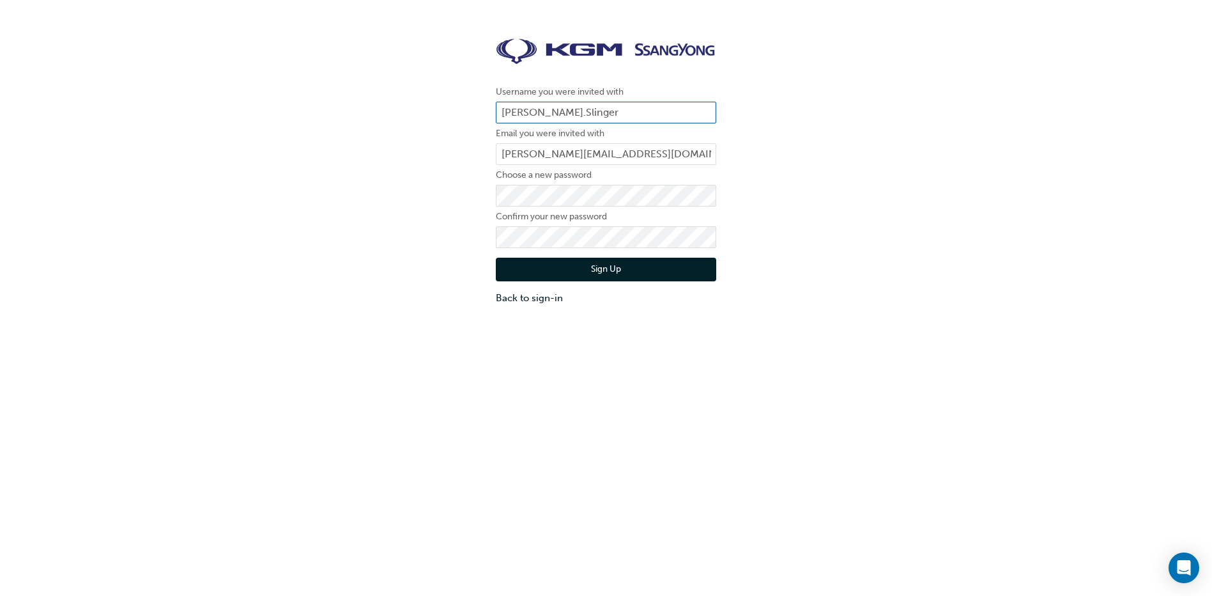
click at [592, 105] on input "[PERSON_NAME].Slinger" at bounding box center [606, 113] width 221 height 22
type input "P"
click at [759, 111] on div "Username you were invited with [EMAIL_ADDRESS][DOMAIN_NAME] Email you were invi…" at bounding box center [606, 172] width 1212 height 286
drag, startPoint x: 629, startPoint y: 109, endPoint x: 458, endPoint y: 123, distance: 171.8
click at [458, 123] on div "Username you were invited with [EMAIL_ADDRESS][DOMAIN_NAME] Email you were invi…" at bounding box center [606, 172] width 1212 height 286
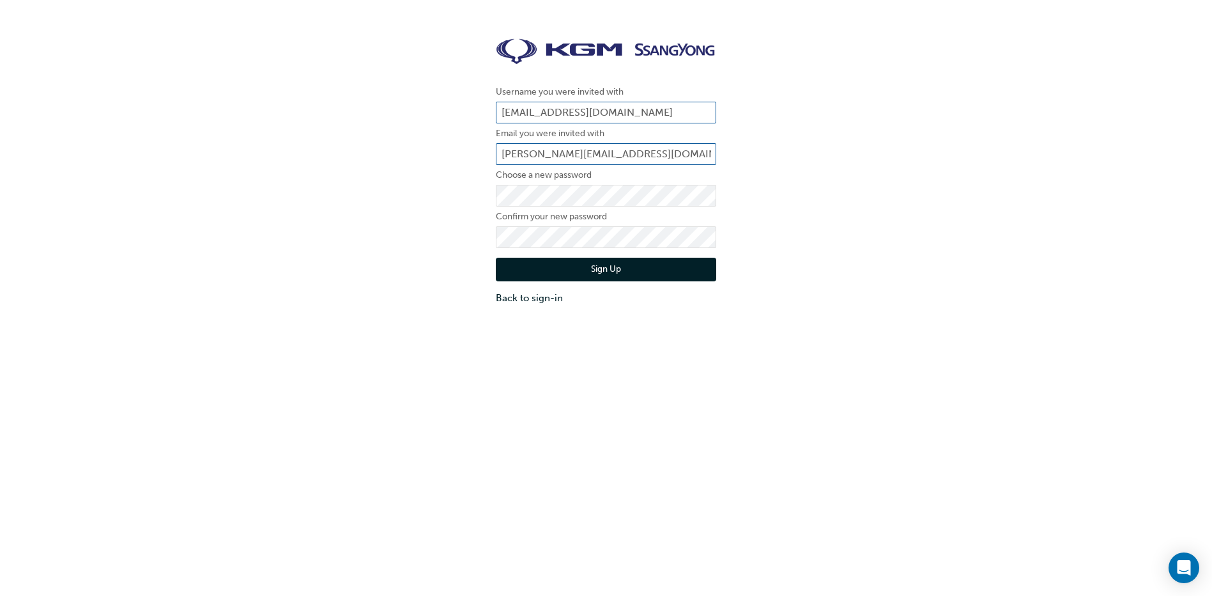
type input "[PERSON_NAME].Slinger"
click at [894, 257] on div "Username you were invited with [PERSON_NAME].Slinger Email you were invited wit…" at bounding box center [606, 172] width 1212 height 286
click at [387, 195] on div "Username you were invited with [PERSON_NAME].Slinger Email you were invited wit…" at bounding box center [606, 172] width 1212 height 286
click at [876, 282] on div "Username you were invited with [PERSON_NAME].Slinger Email you were invited wit…" at bounding box center [606, 172] width 1212 height 286
click at [615, 262] on button "Sign Up" at bounding box center [606, 270] width 221 height 24
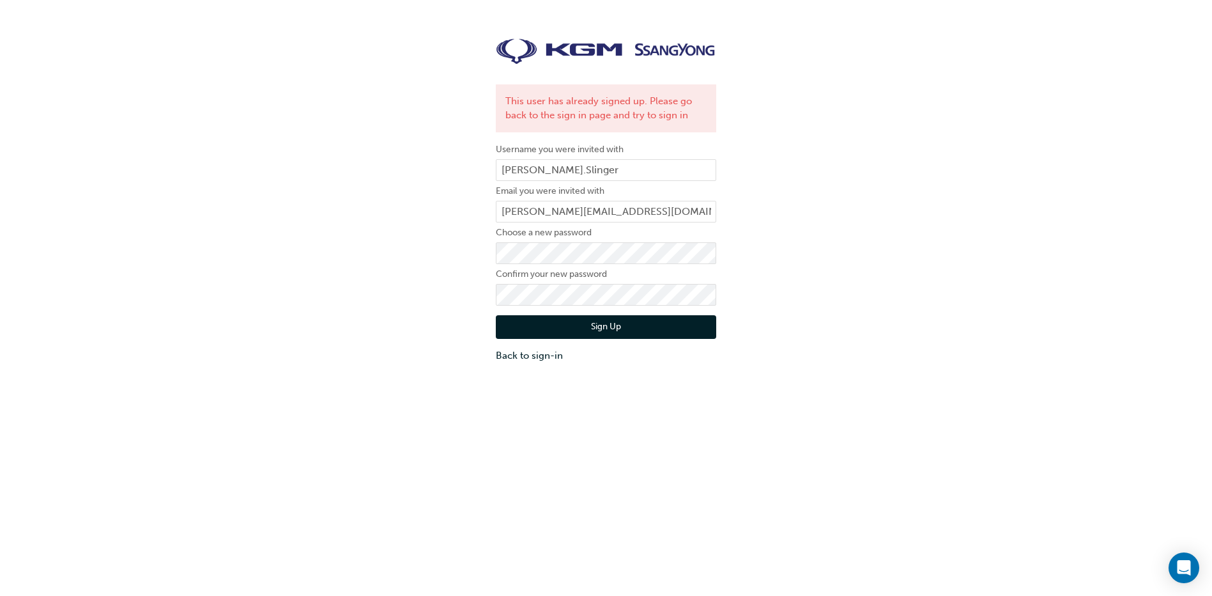
click at [612, 330] on button "Sign Up" at bounding box center [606, 327] width 221 height 24
click at [528, 357] on link "Back to sign-in" at bounding box center [606, 355] width 221 height 15
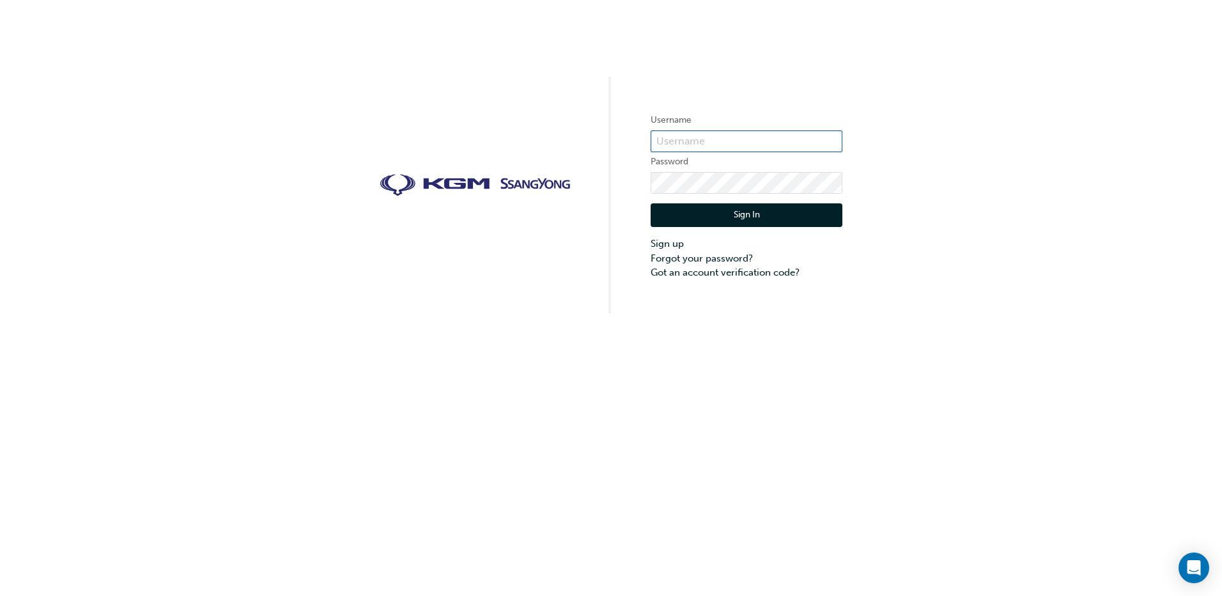
click at [683, 132] on input "text" at bounding box center [747, 141] width 192 height 22
type input "[PERSON_NAME][EMAIL_ADDRESS][DOMAIN_NAME]"
click at [1009, 375] on div "Username [PERSON_NAME][EMAIL_ADDRESS][DOMAIN_NAME] Password Sign In Sign up For…" at bounding box center [611, 298] width 1222 height 596
click at [727, 216] on button "Sign In" at bounding box center [747, 215] width 192 height 24
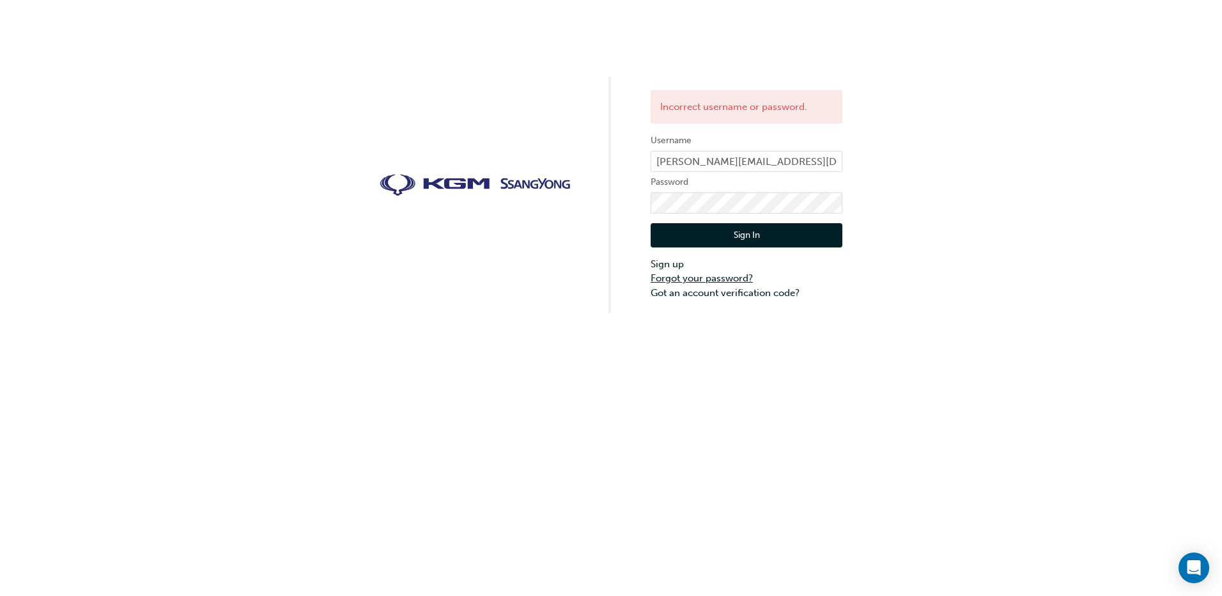
click at [697, 276] on link "Forgot your password?" at bounding box center [747, 278] width 192 height 15
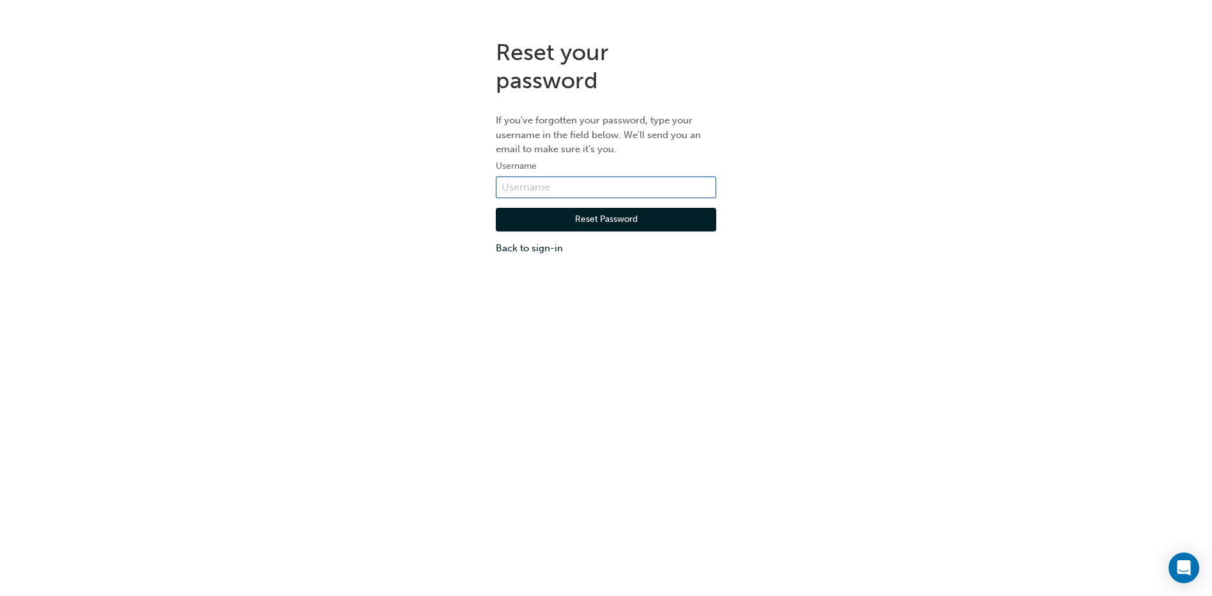
click at [518, 183] on input "text" at bounding box center [606, 187] width 221 height 22
type input "[PERSON_NAME][EMAIL_ADDRESS][DOMAIN_NAME]"
click at [608, 220] on button "Reset Password" at bounding box center [606, 220] width 221 height 24
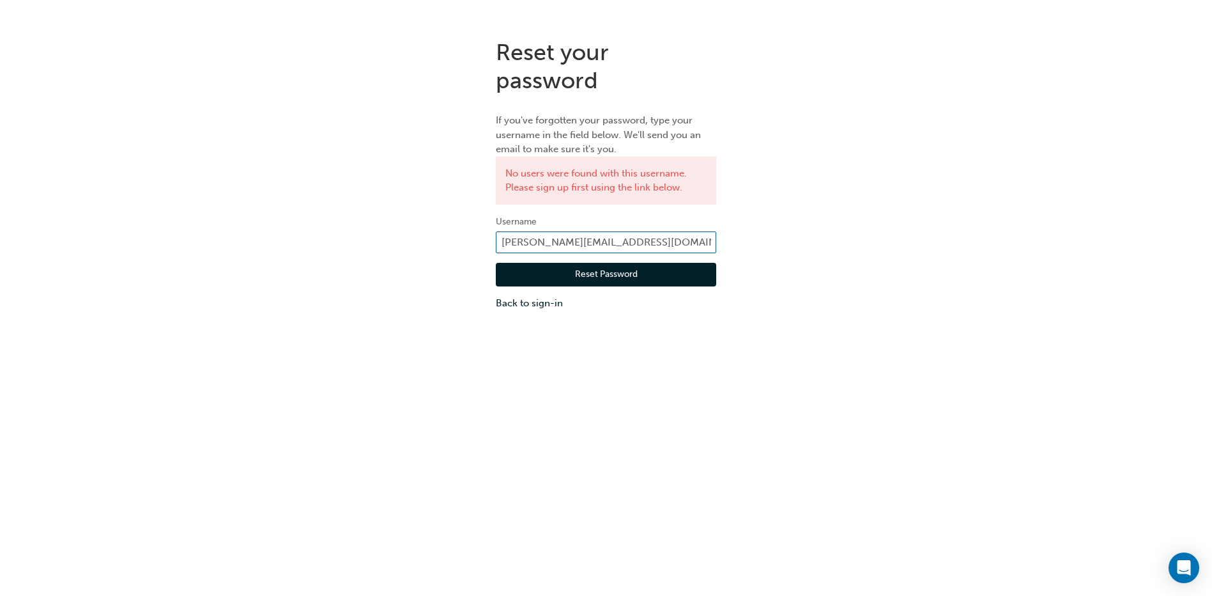
click at [644, 237] on input "[PERSON_NAME][EMAIL_ADDRESS][DOMAIN_NAME]" at bounding box center [606, 242] width 221 height 22
type input "P"
type input "W"
type input "[EMAIL_ADDRESS][DOMAIN_NAME]"
click at [586, 274] on button "Reset Password" at bounding box center [606, 275] width 221 height 24
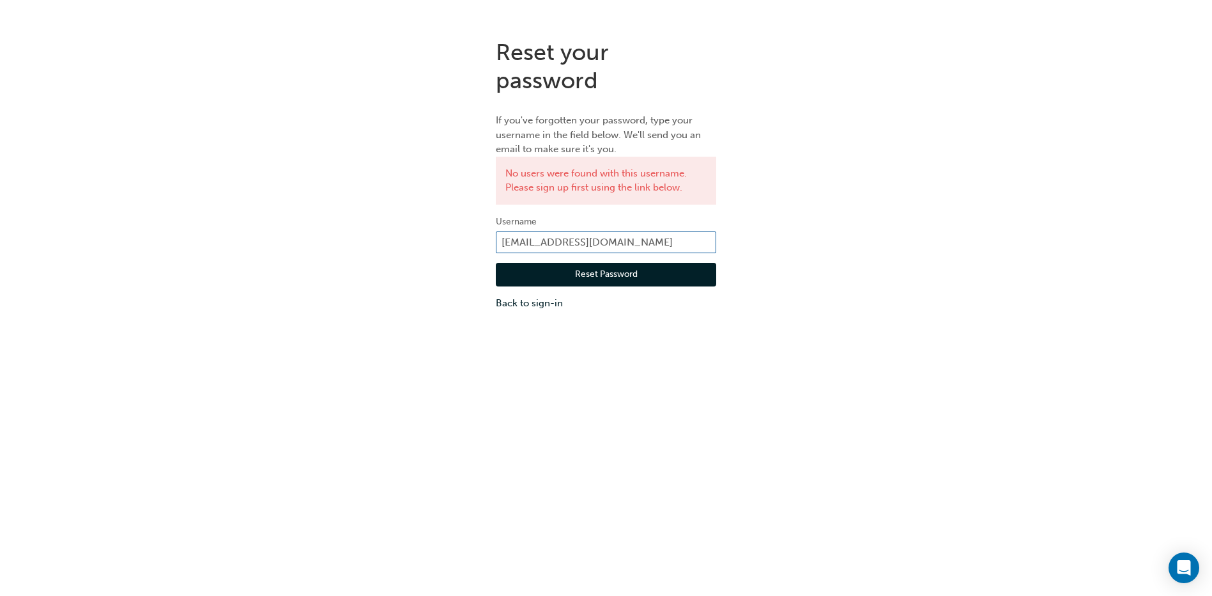
click at [627, 240] on input "[EMAIL_ADDRESS][DOMAIN_NAME]" at bounding box center [606, 242] width 221 height 22
drag, startPoint x: 630, startPoint y: 237, endPoint x: 442, endPoint y: 226, distance: 188.2
click at [442, 226] on div "Reset your password If you've forgotten your password, type your username in th…" at bounding box center [606, 174] width 1212 height 291
type input "[PERSON_NAME][EMAIL_ADDRESS][DOMAIN_NAME]"
click at [530, 303] on link "Back to sign-in" at bounding box center [606, 303] width 221 height 15
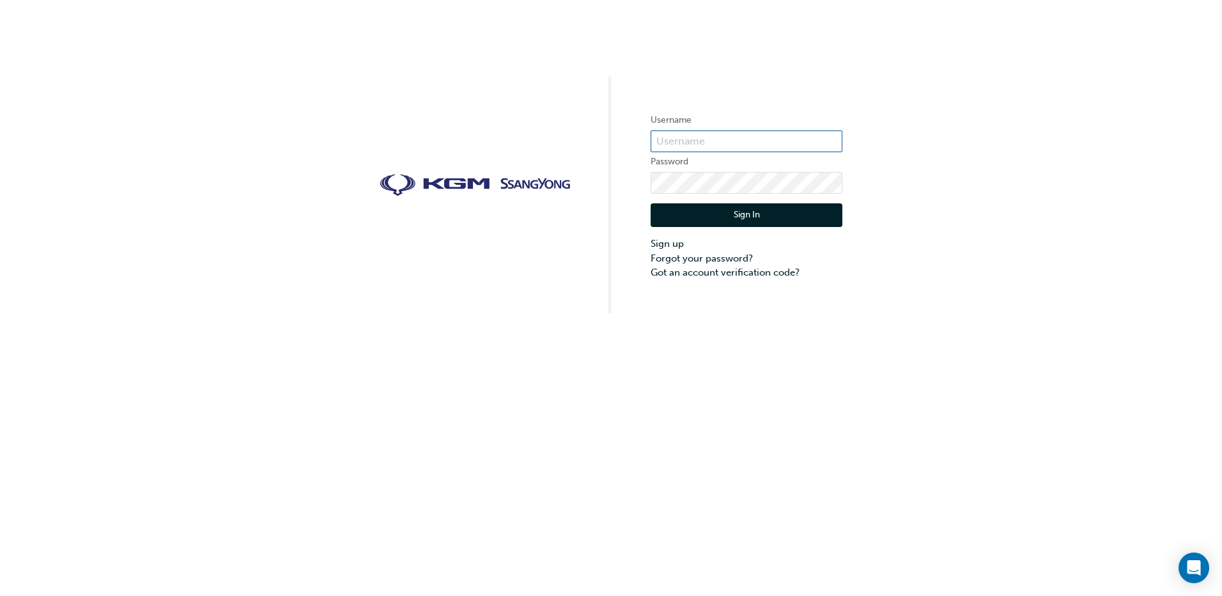
type input "[PERSON_NAME].Slinger"
click at [738, 210] on button "Sign In" at bounding box center [747, 215] width 192 height 24
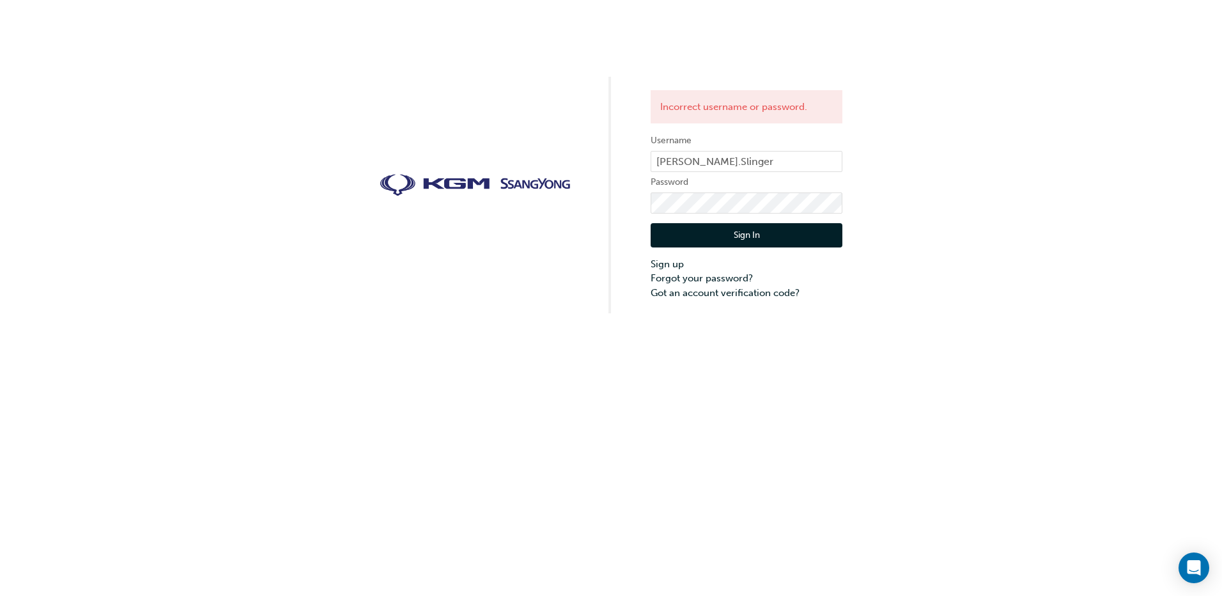
click at [723, 235] on button "Sign In" at bounding box center [747, 235] width 192 height 24
click at [692, 277] on link "Forgot your password?" at bounding box center [747, 278] width 192 height 15
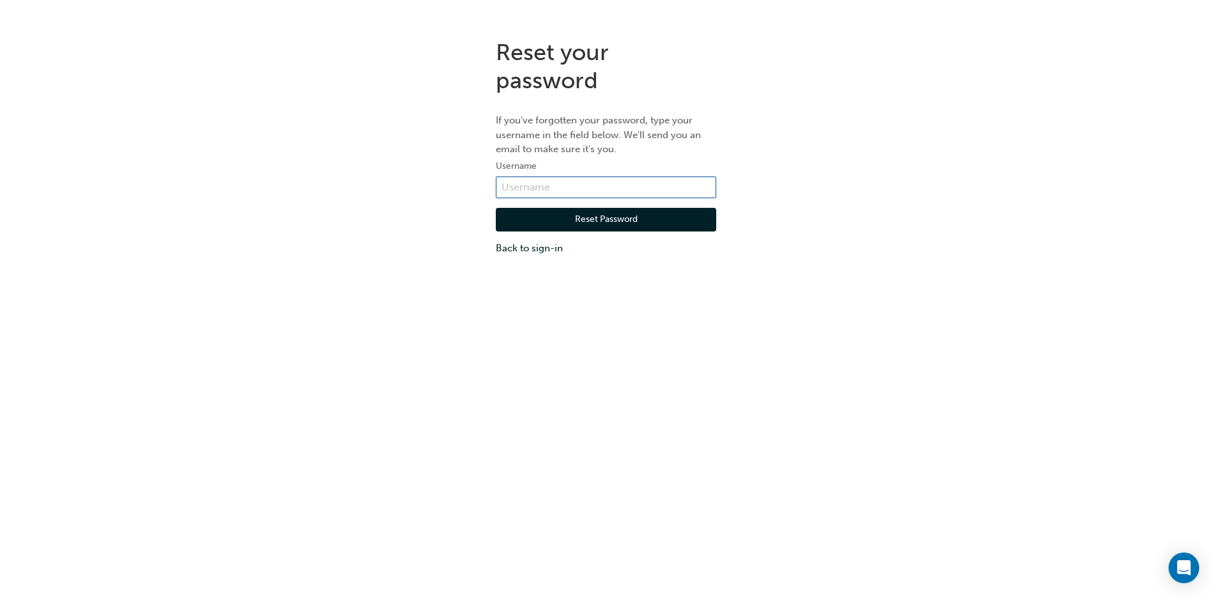
click at [532, 183] on input "text" at bounding box center [606, 187] width 221 height 22
type input "[PERSON_NAME][EMAIL_ADDRESS][DOMAIN_NAME]"
click at [611, 215] on button "Reset Password" at bounding box center [606, 220] width 221 height 24
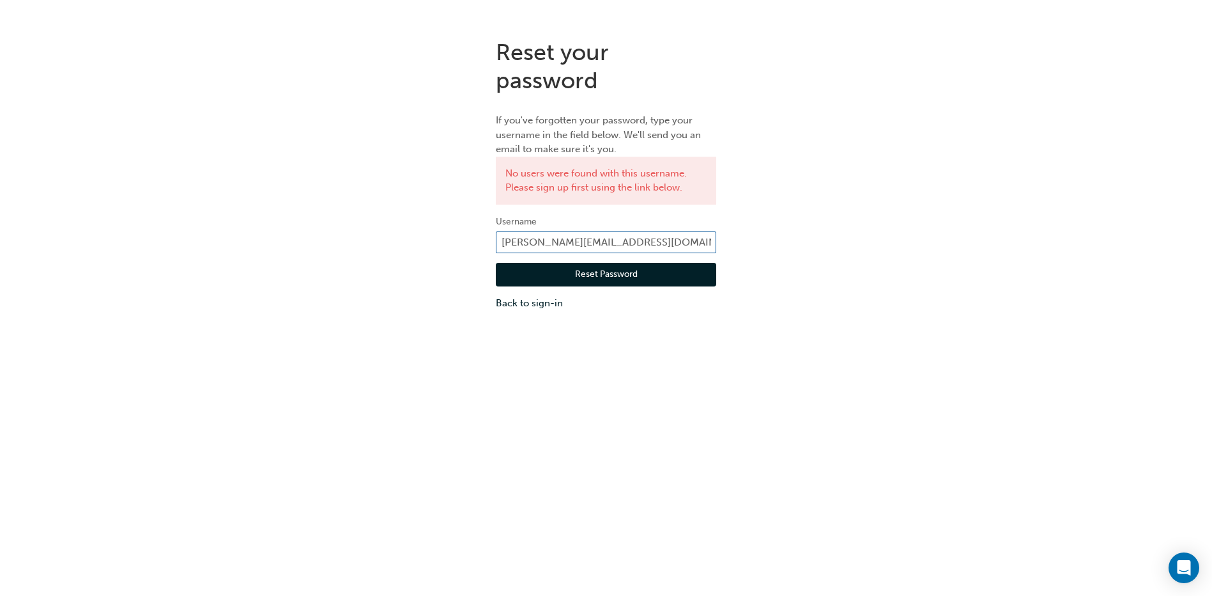
click at [637, 244] on input "[PERSON_NAME][EMAIL_ADDRESS][DOMAIN_NAME]" at bounding box center [606, 242] width 221 height 22
click at [681, 238] on input "[PERSON_NAME][EMAIL_ADDRESS][DOMAIN_NAME]" at bounding box center [606, 242] width 221 height 22
click at [531, 297] on link "Back to sign-in" at bounding box center [606, 303] width 221 height 15
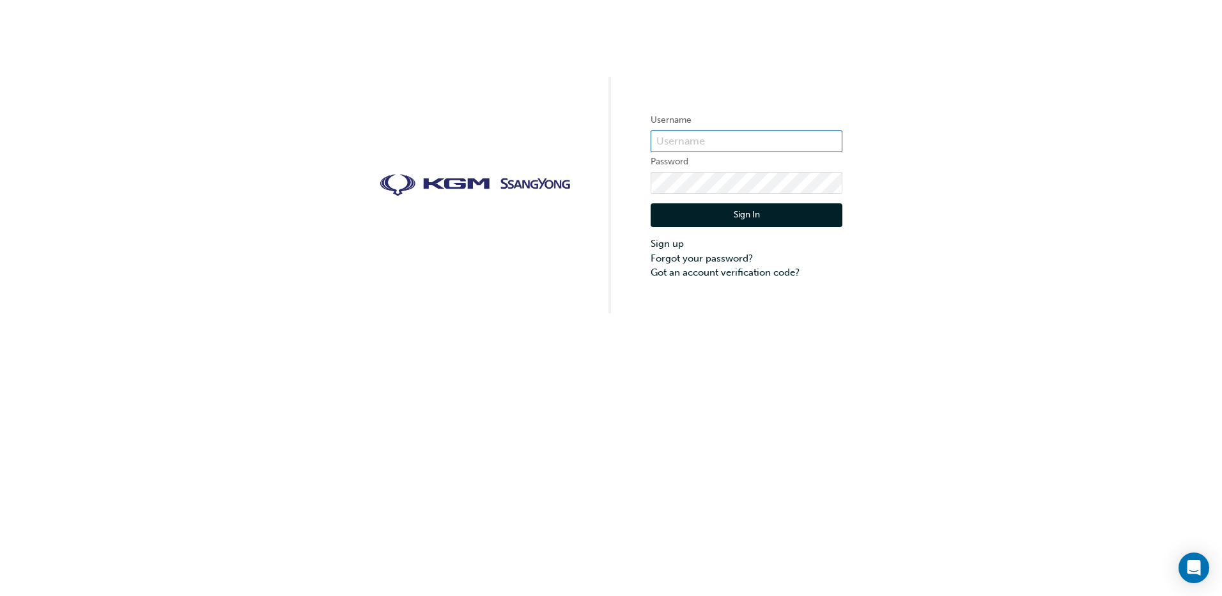
type input "[PERSON_NAME].Slinger"
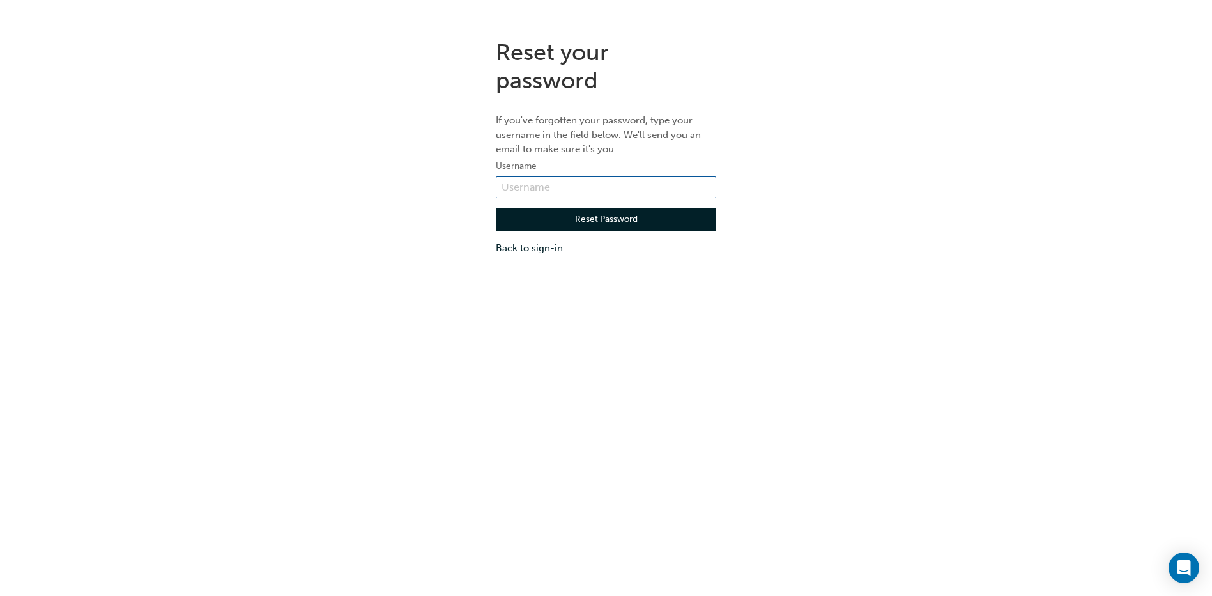
click at [525, 185] on input "text" at bounding box center [606, 187] width 221 height 22
type input "[PERSON_NAME]"
drag, startPoint x: 598, startPoint y: 185, endPoint x: 339, endPoint y: 185, distance: 258.9
click at [339, 185] on div "Reset your password If you've forgotten your password, type your username in th…" at bounding box center [606, 147] width 1212 height 236
click at [542, 187] on input "[PERSON_NAME]" at bounding box center [606, 187] width 221 height 22
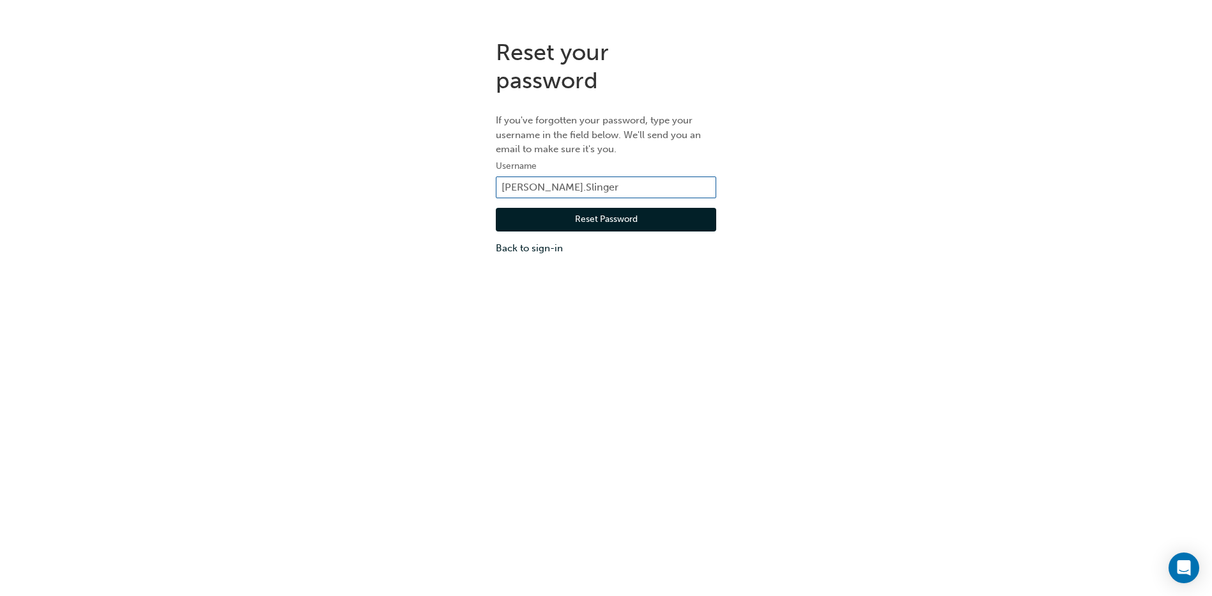
type input "[PERSON_NAME].Slinger"
click at [1143, 248] on div "Reset your password If you've forgotten your password, type your username in th…" at bounding box center [606, 147] width 1212 height 236
click at [563, 218] on button "Reset Password" at bounding box center [606, 220] width 221 height 24
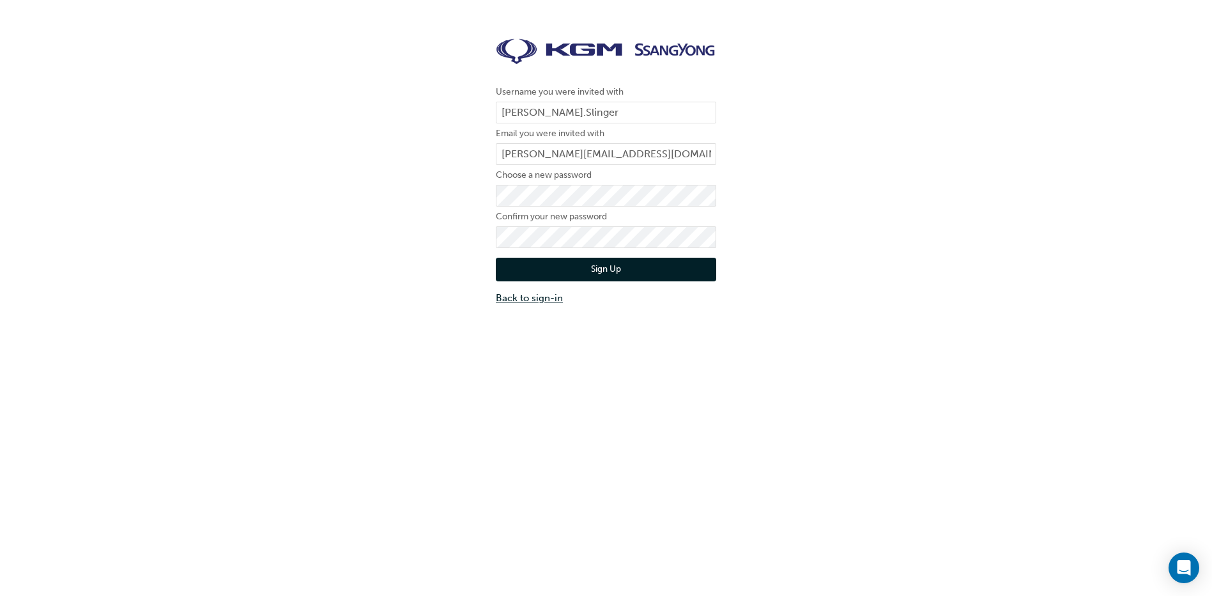
click at [546, 292] on link "Back to sign-in" at bounding box center [606, 298] width 221 height 15
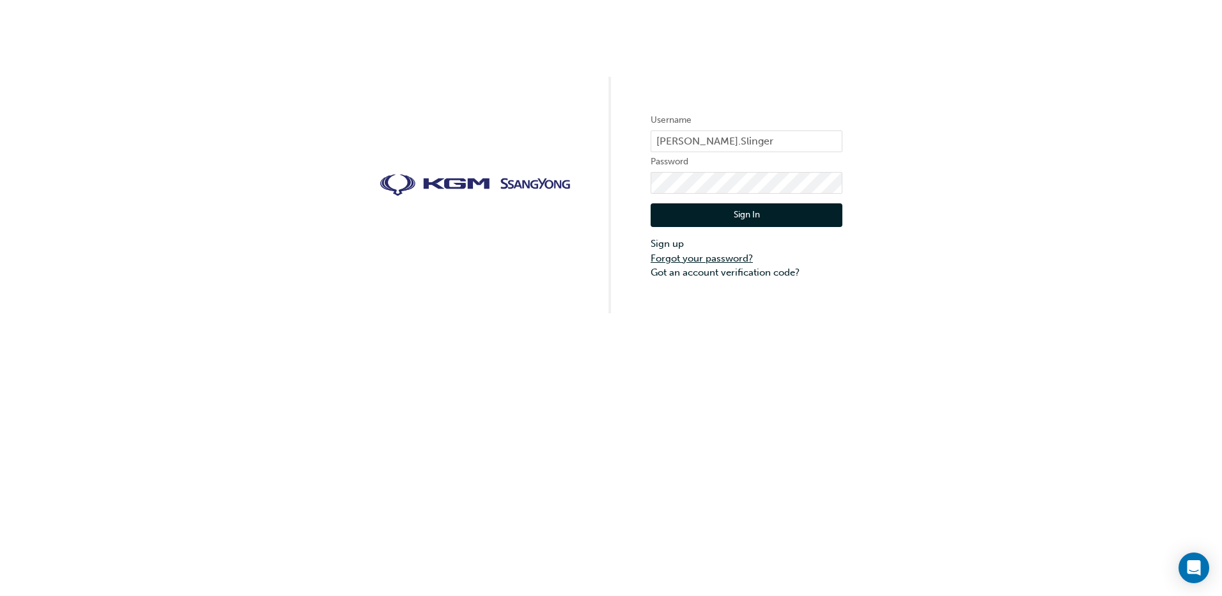
click at [711, 256] on link "Forgot your password?" at bounding box center [747, 258] width 192 height 15
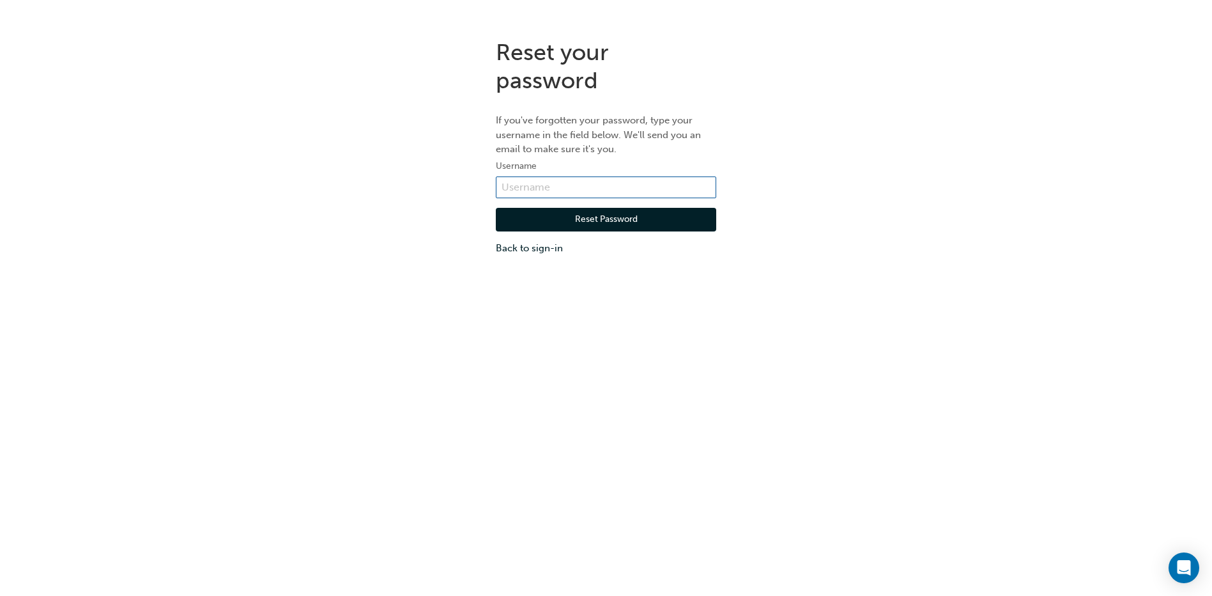
drag, startPoint x: 512, startPoint y: 178, endPoint x: 523, endPoint y: 179, distance: 10.9
click at [522, 179] on input "text" at bounding box center [606, 187] width 221 height 22
type input "[PERSON_NAME].Slinger"
click at [527, 250] on link "Back to sign-in" at bounding box center [606, 248] width 221 height 15
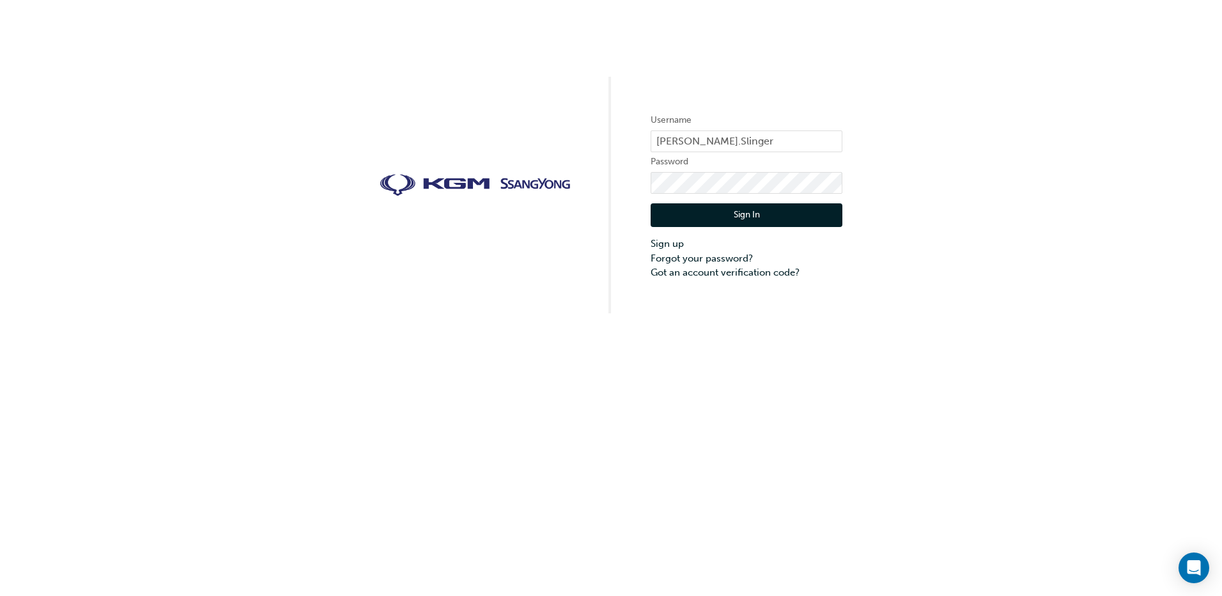
click at [748, 211] on button "Sign In" at bounding box center [747, 215] width 192 height 24
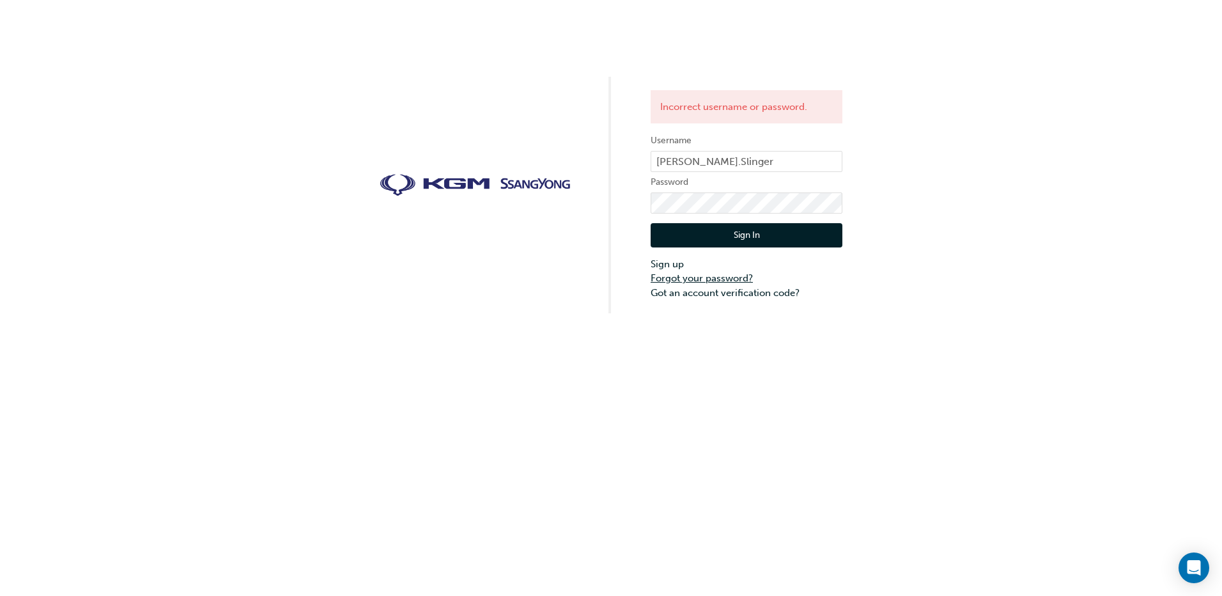
click at [715, 276] on link "Forgot your password?" at bounding box center [747, 278] width 192 height 15
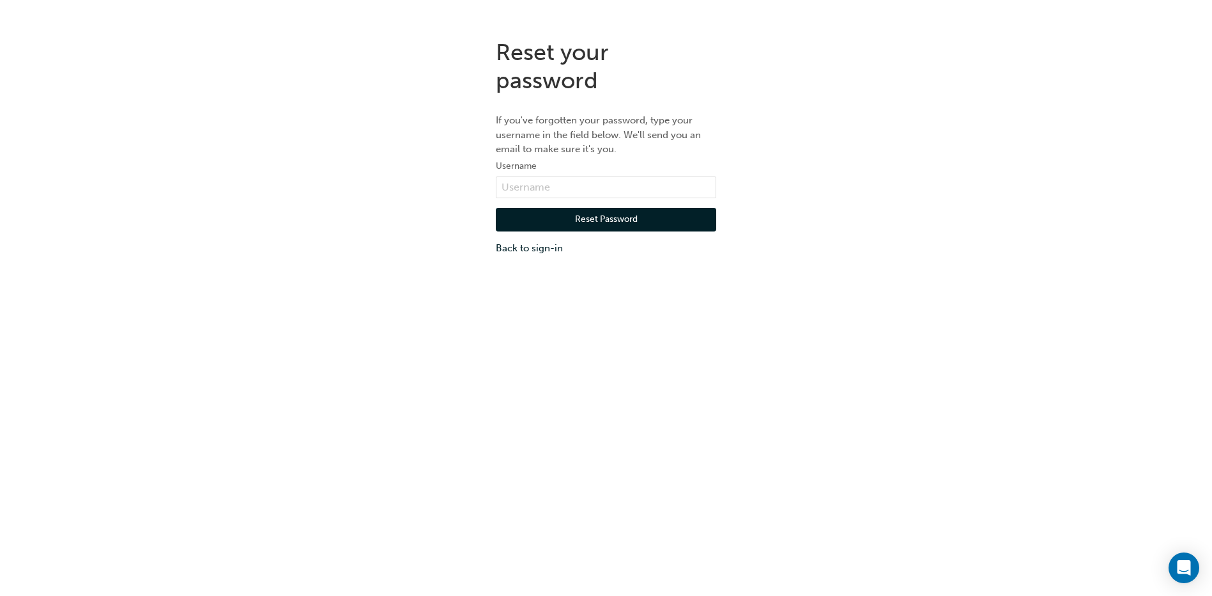
click at [541, 173] on label "Username" at bounding box center [606, 166] width 221 height 15
click at [538, 185] on input "text" at bounding box center [606, 187] width 221 height 22
type input "[PERSON_NAME].Slinger"
click at [566, 217] on button "Reset Password" at bounding box center [606, 220] width 221 height 24
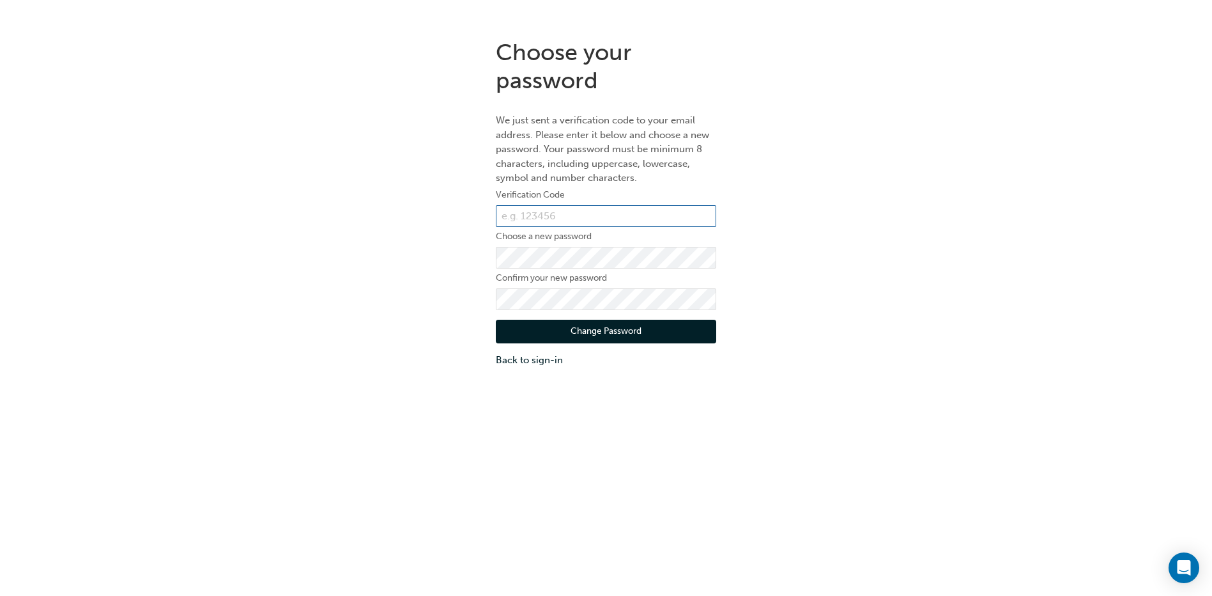
click at [539, 219] on input "text" at bounding box center [606, 216] width 221 height 22
type input "211223"
click at [953, 257] on div "Choose your password We just sent a verification code to your email address. Pl…" at bounding box center [606, 203] width 1212 height 348
click at [1016, 298] on div "Choose your password We just sent a verification code to your email address. Pl…" at bounding box center [606, 203] width 1212 height 348
click at [589, 338] on button "Change Password" at bounding box center [606, 332] width 221 height 24
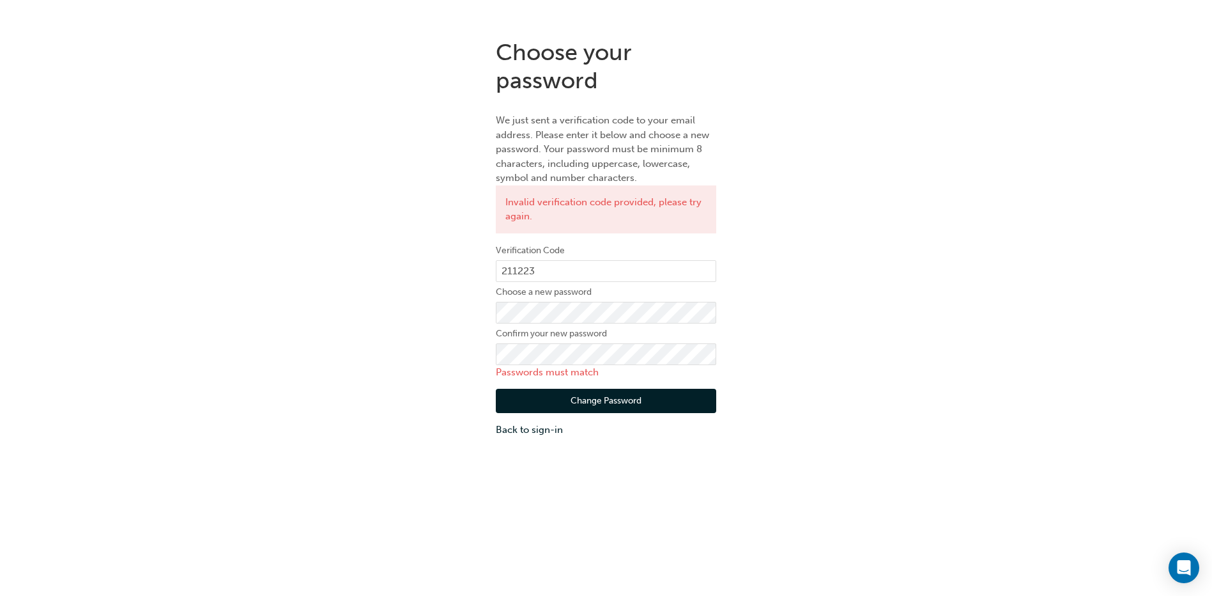
click at [929, 358] on div "Choose your password We just sent a verification code to your email address. Pl…" at bounding box center [606, 237] width 1212 height 417
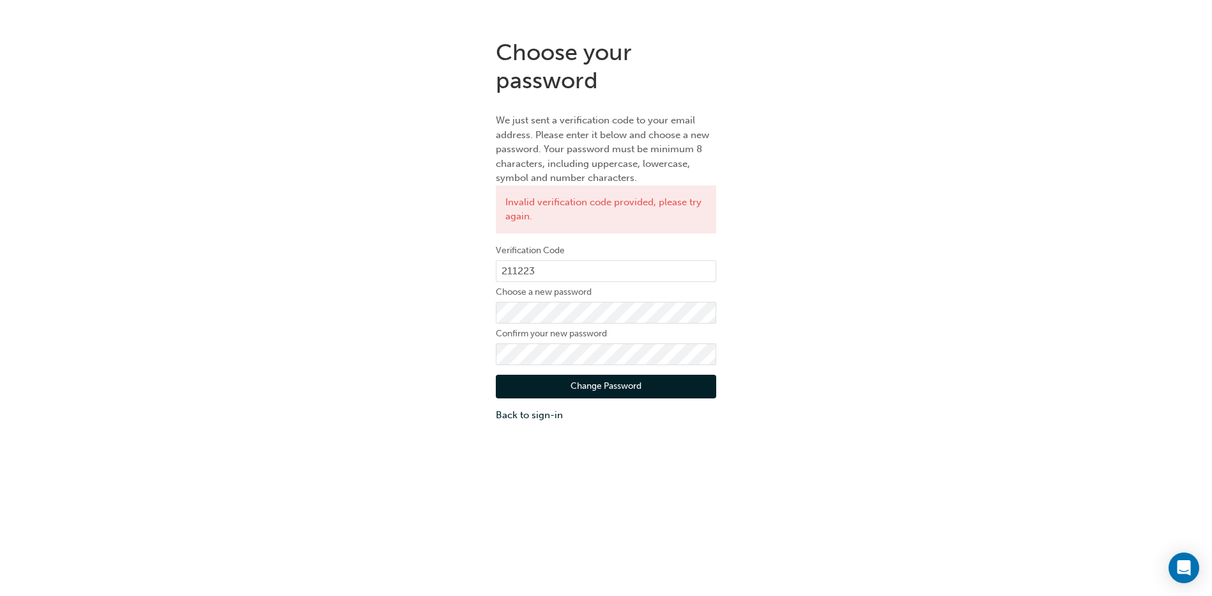
click at [859, 366] on div "Choose your password We just sent a verification code to your email address. Pl…" at bounding box center [606, 230] width 1212 height 403
click at [582, 385] on button "Change Password" at bounding box center [606, 387] width 221 height 24
click at [568, 272] on input "211223" at bounding box center [606, 271] width 221 height 22
type input "2"
click at [566, 267] on input "672" at bounding box center [606, 271] width 221 height 22
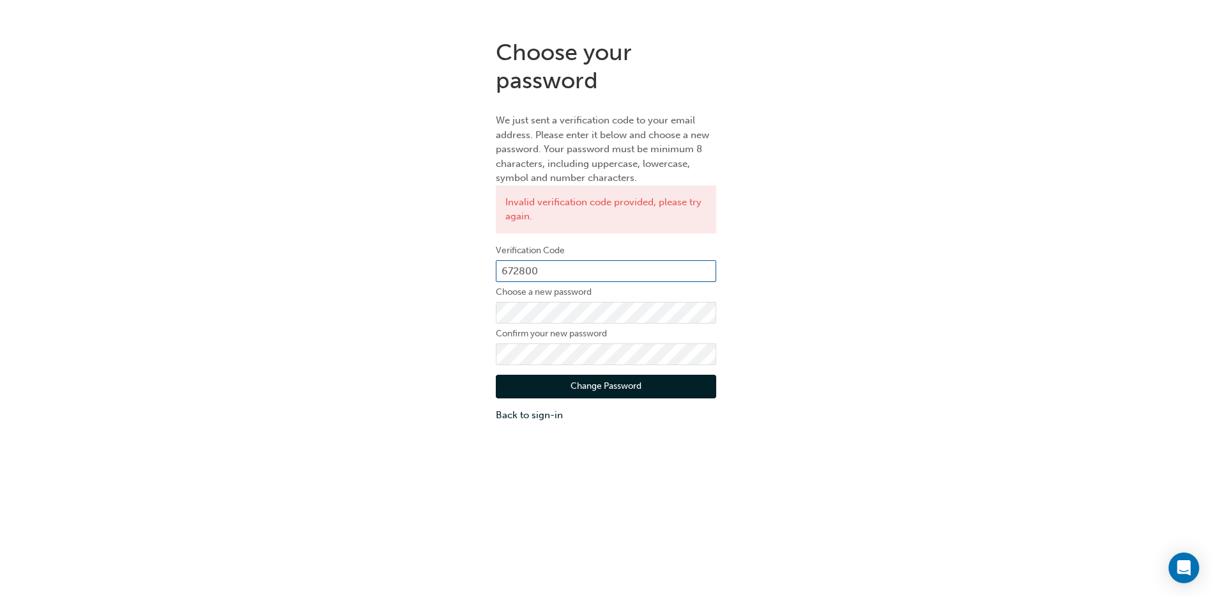
type input "672800"
click at [578, 380] on button "Change Password" at bounding box center [606, 387] width 221 height 24
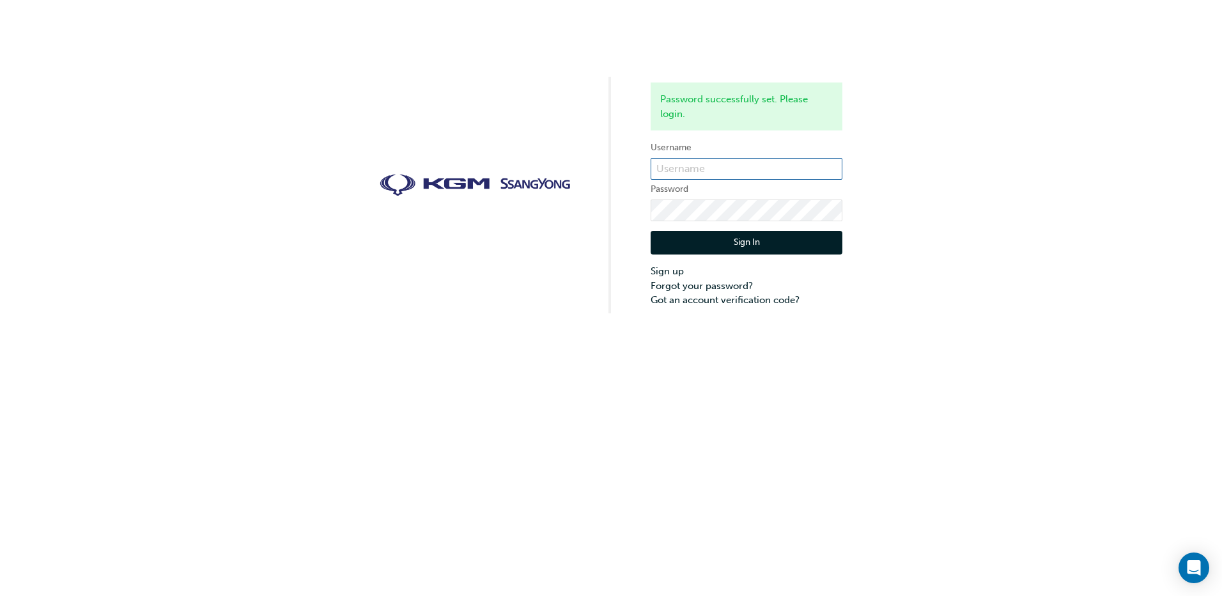
type input "[PERSON_NAME].Slinger"
click at [780, 242] on button "Sign In" at bounding box center [747, 243] width 192 height 24
